Goal: Navigation & Orientation: Find specific page/section

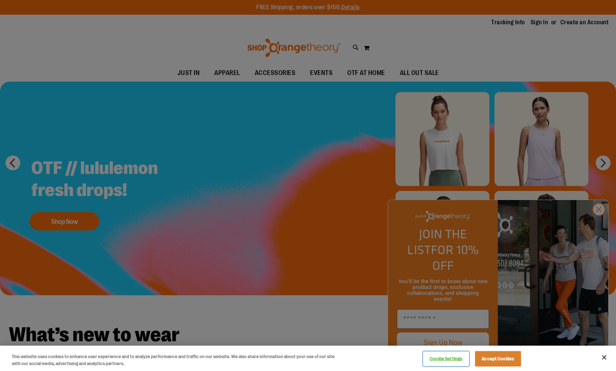
click at [457, 359] on button "Cookie Settings" at bounding box center [446, 359] width 46 height 15
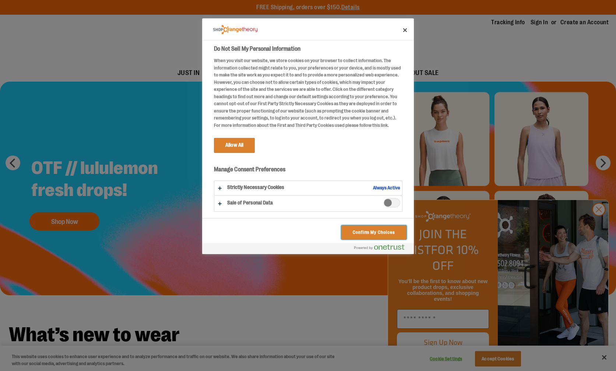
click at [381, 232] on button "Confirm My Choices" at bounding box center [373, 233] width 65 height 14
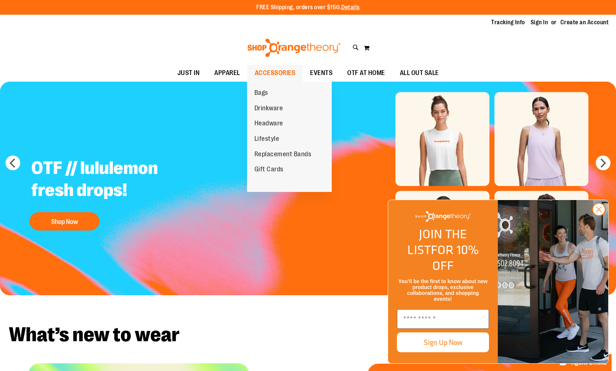
click at [290, 74] on span "ACCESSORIES" at bounding box center [275, 73] width 41 height 17
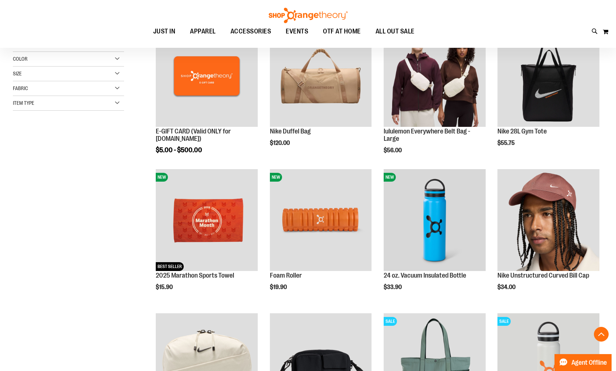
scroll to position [130, 0]
